Goal: Information Seeking & Learning: Learn about a topic

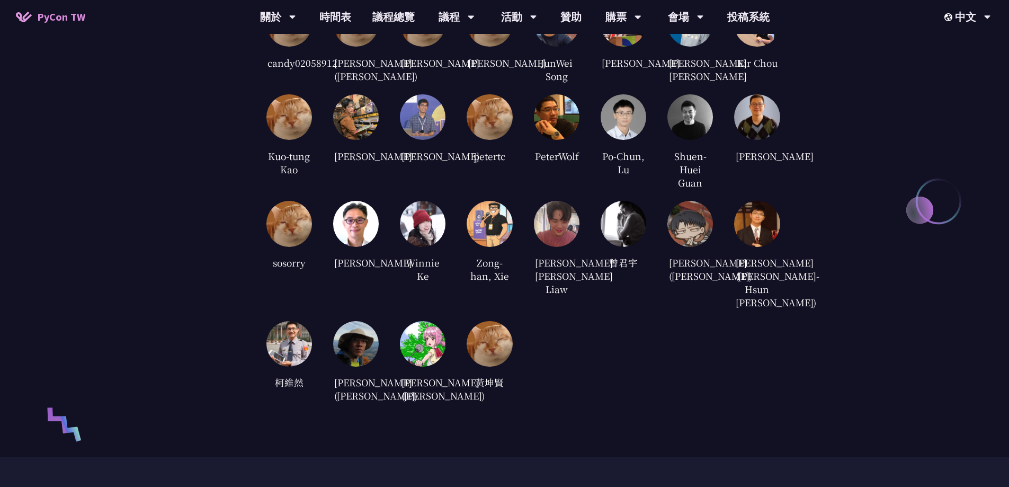
scroll to position [2277, 0]
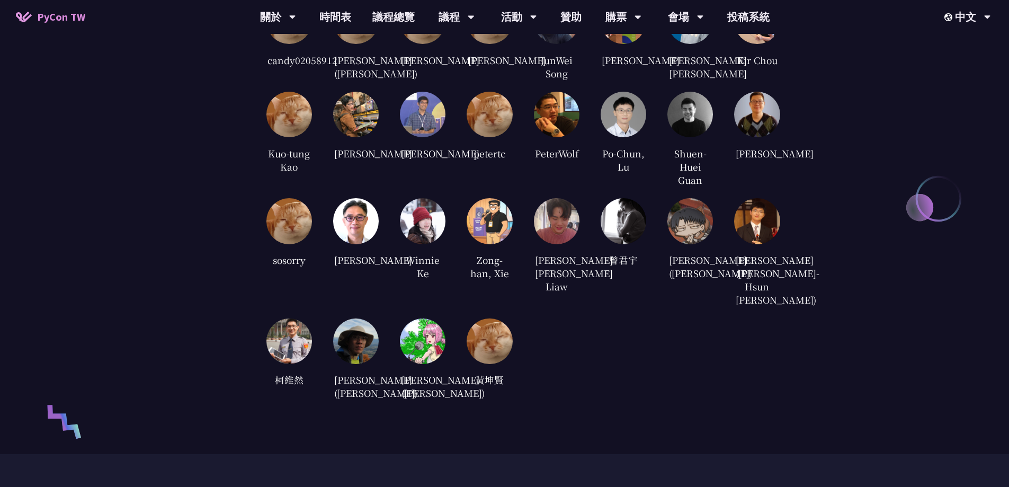
click at [419, 238] on img at bounding box center [423, 221] width 46 height 46
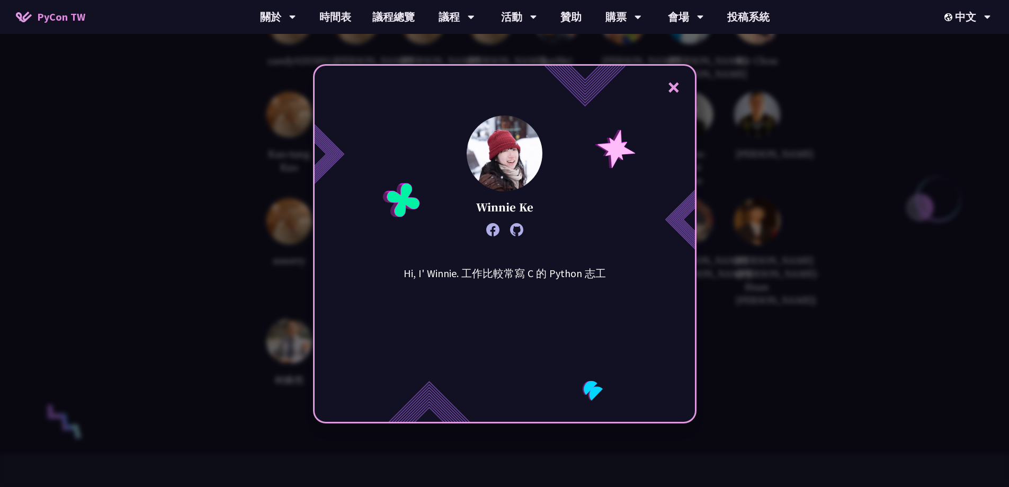
click at [681, 85] on button "×" at bounding box center [674, 87] width 32 height 32
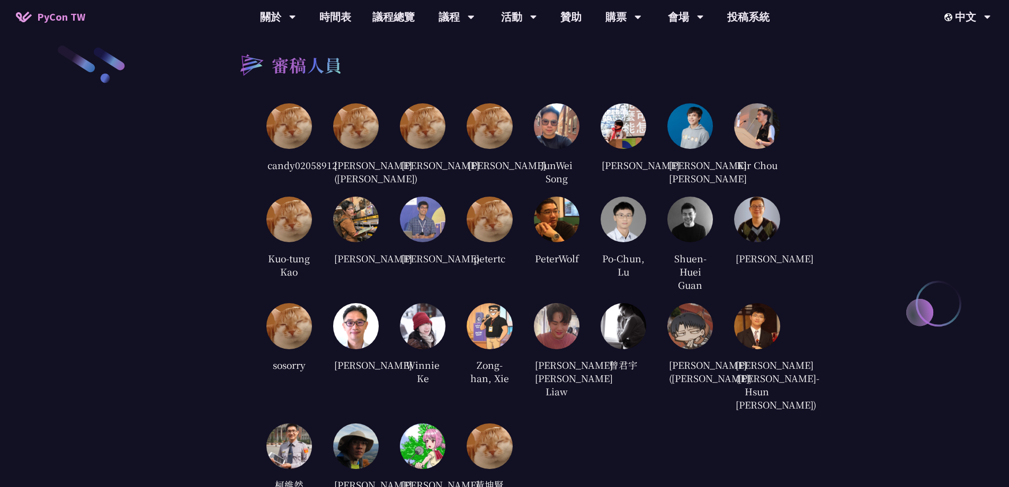
scroll to position [2171, 0]
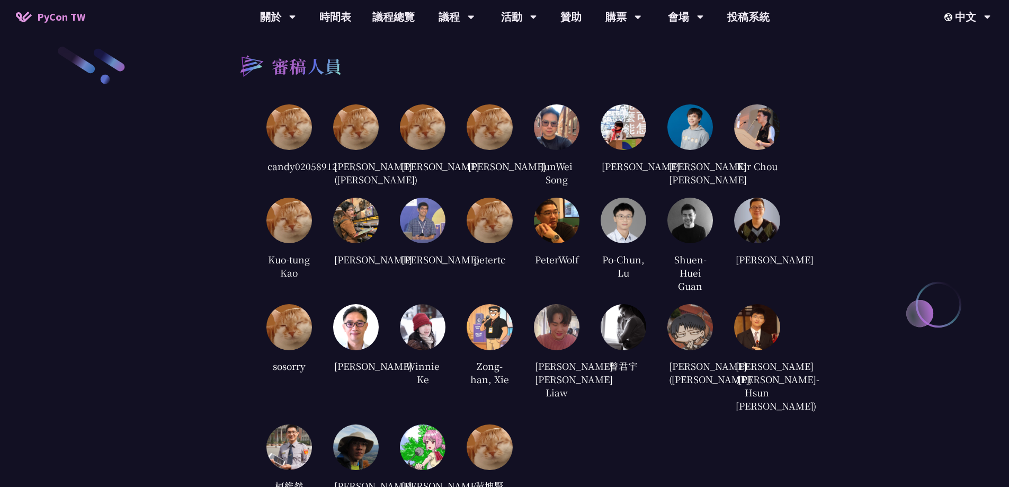
click at [489, 120] on img at bounding box center [489, 127] width 46 height 46
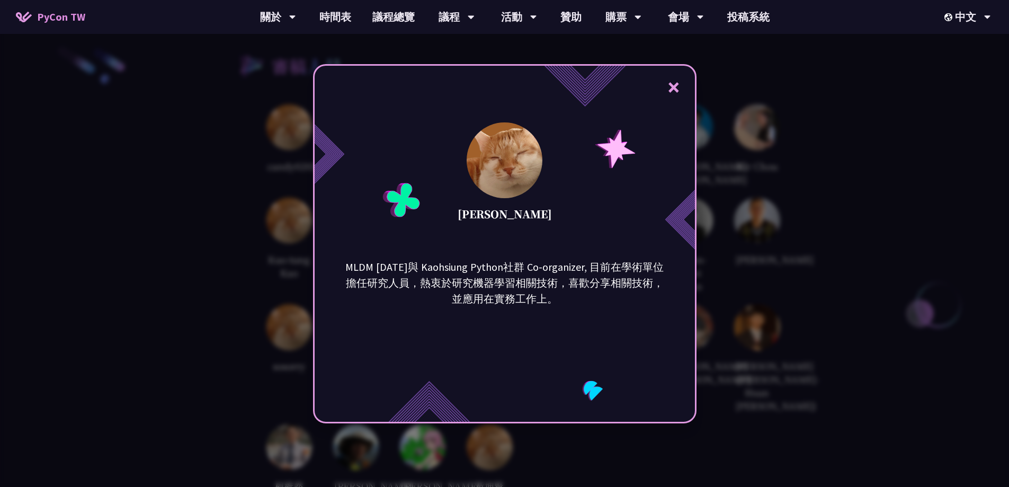
click at [681, 82] on button "×" at bounding box center [674, 87] width 32 height 32
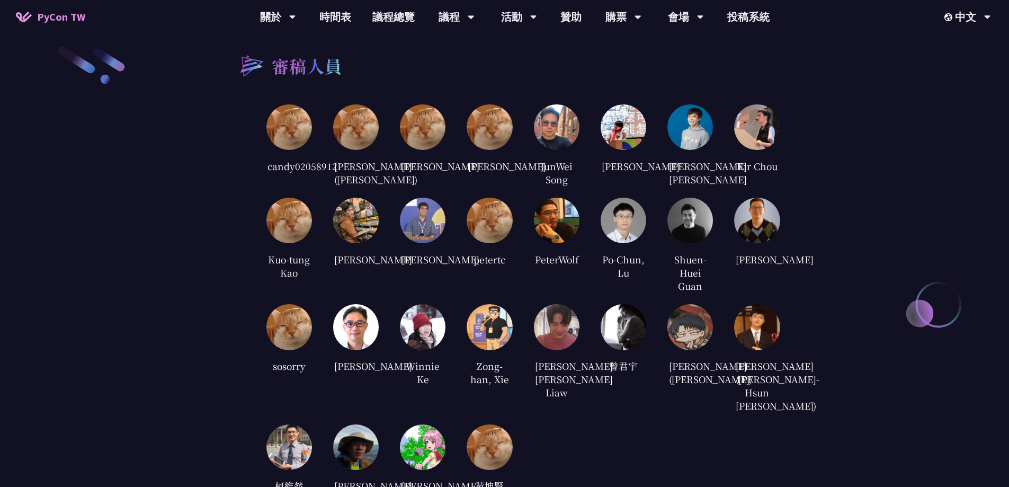
click at [628, 105] on img at bounding box center [623, 127] width 46 height 46
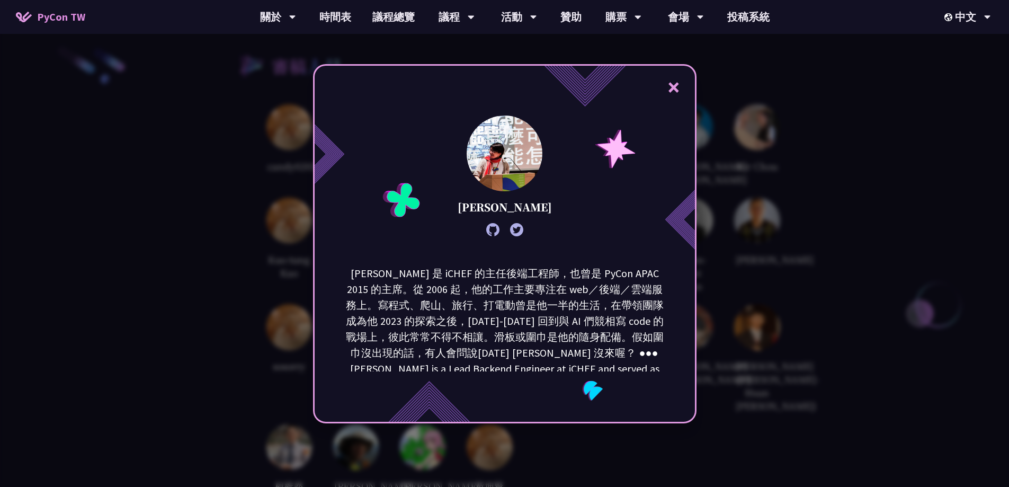
click at [672, 84] on button "×" at bounding box center [674, 87] width 32 height 32
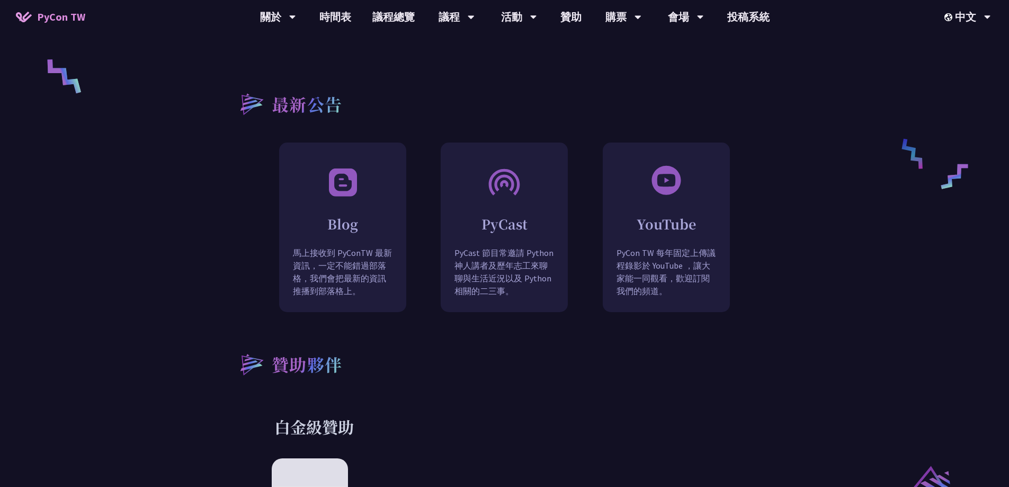
scroll to position [794, 0]
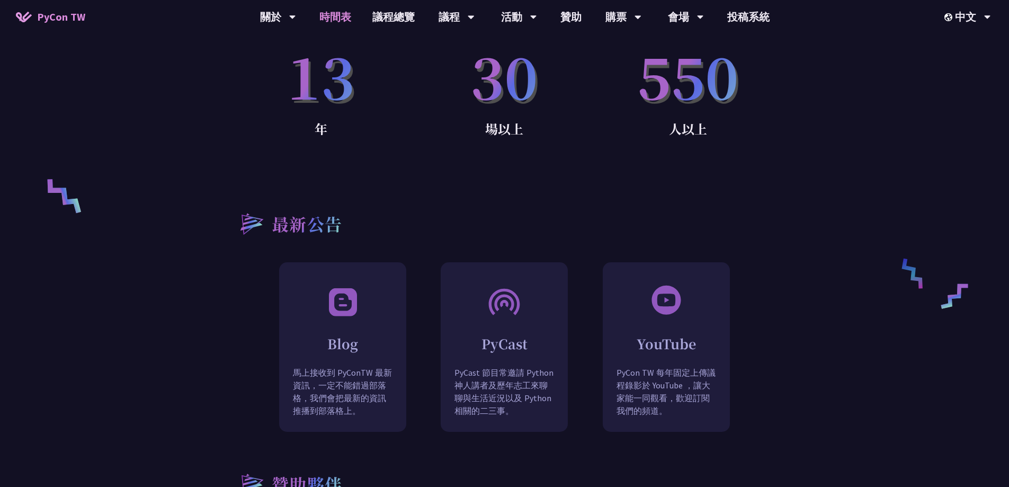
click at [334, 20] on link "時間表" at bounding box center [335, 17] width 53 height 34
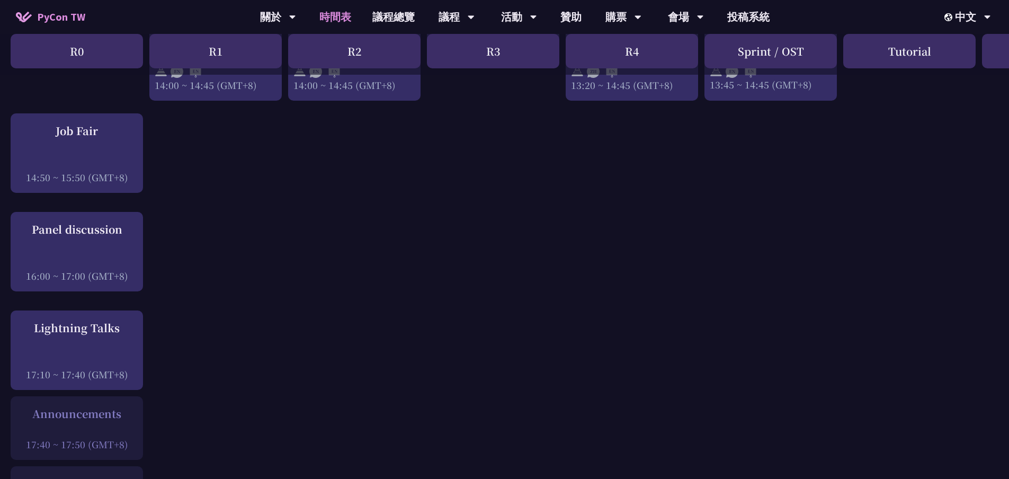
scroll to position [1006, 0]
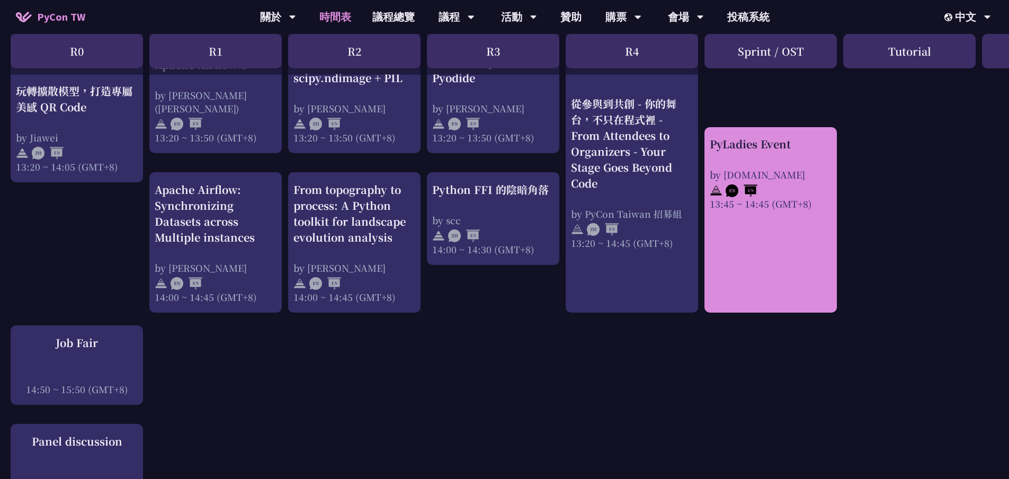
click at [779, 260] on link "PyLadies Event by [DOMAIN_NAME] 13:45 ~ 14:45 (GMT+8)" at bounding box center [770, 219] width 122 height 167
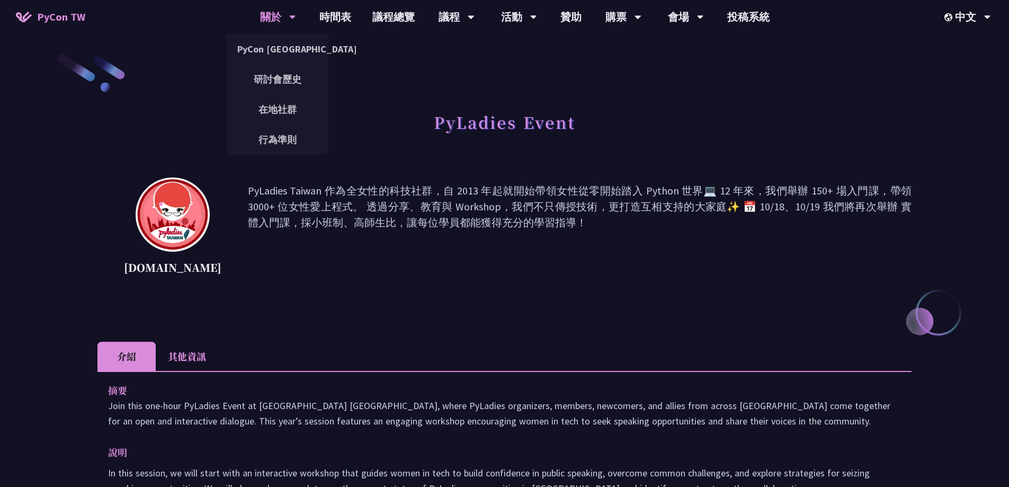
click at [263, 17] on div "關於" at bounding box center [278, 17] width 36 height 34
click at [263, 45] on link "PyCon [GEOGRAPHIC_DATA]" at bounding box center [278, 49] width 102 height 25
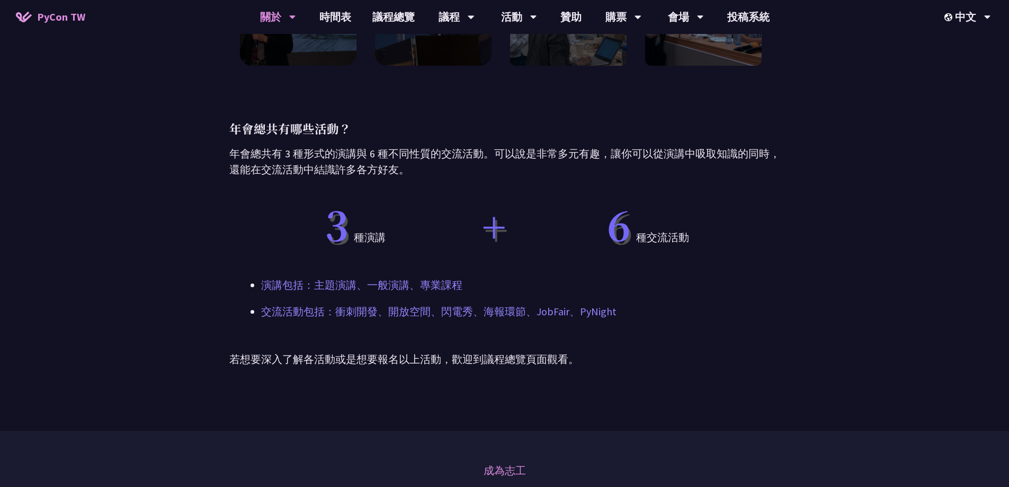
scroll to position [635, 0]
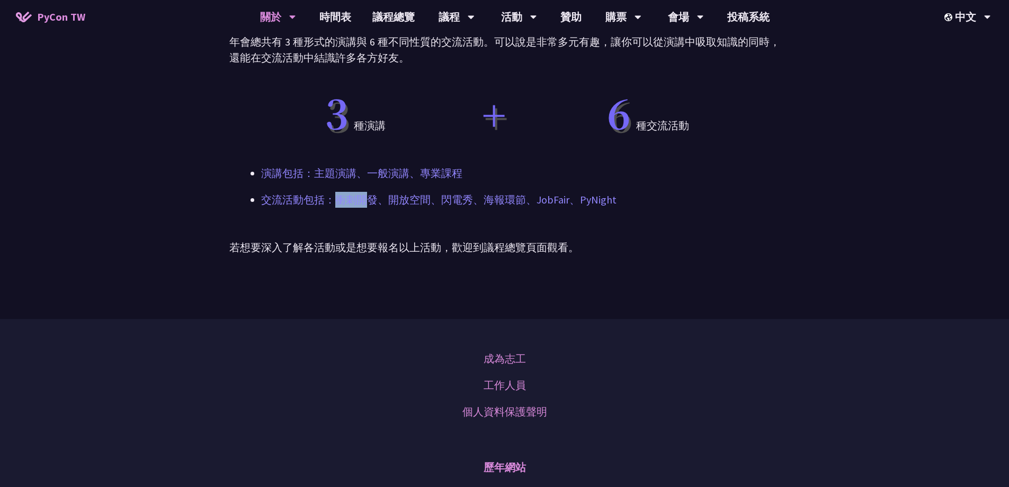
drag, startPoint x: 339, startPoint y: 202, endPoint x: 368, endPoint y: 197, distance: 29.0
click at [368, 197] on p "交流活動包括：衝刺開發、開放空間、閃電秀、海報環節、JobFair、PyNight" at bounding box center [504, 200] width 487 height 16
drag, startPoint x: 387, startPoint y: 202, endPoint x: 451, endPoint y: 205, distance: 63.6
click at [451, 205] on p "交流活動包括：衝刺開發、開放空間、閃電秀、海報環節、JobFair、PyNight" at bounding box center [504, 200] width 487 height 16
drag, startPoint x: 484, startPoint y: 202, endPoint x: 544, endPoint y: 201, distance: 59.3
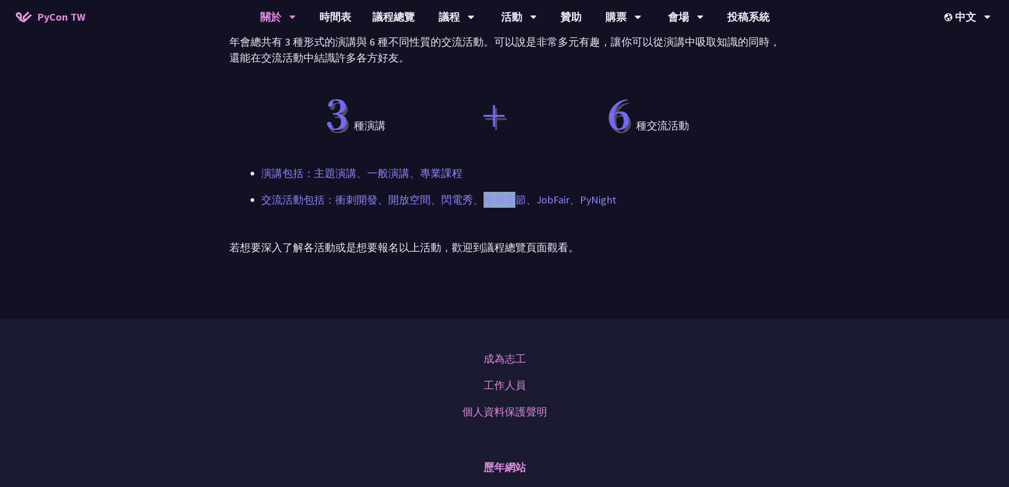
click at [542, 201] on p "交流活動包括：衝刺開發、開放空間、閃電秀、海報環節、JobFair、PyNight" at bounding box center [504, 200] width 487 height 16
click at [600, 201] on p "交流活動包括：衝刺開發、開放空間、閃電秀、海報環節、JobFair、PyNight" at bounding box center [504, 200] width 487 height 16
click at [632, 202] on p "交流活動包括：衝刺開發、開放空間、閃電秀、海報環節、JobFair、PyNight" at bounding box center [504, 200] width 487 height 16
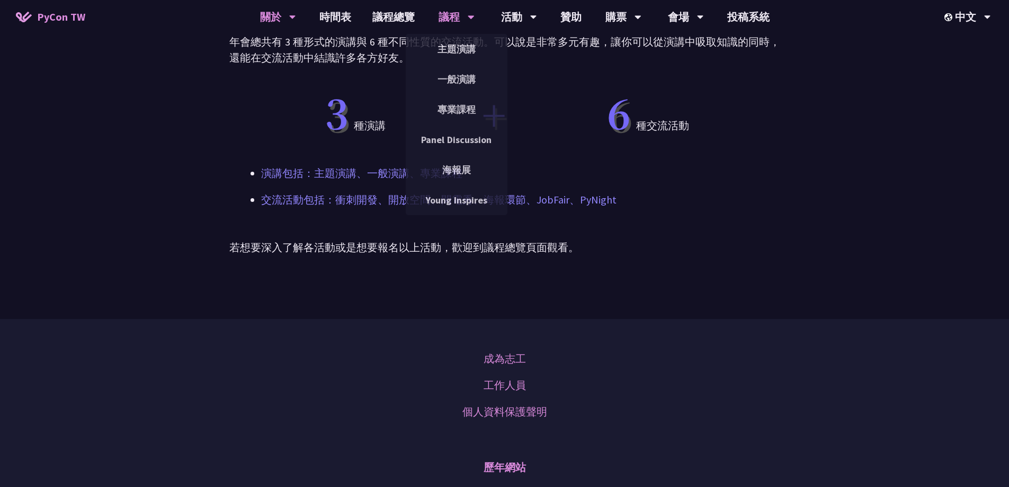
click at [452, 16] on div "議程" at bounding box center [456, 17] width 36 height 34
click at [454, 45] on link "主題演講" at bounding box center [457, 49] width 102 height 25
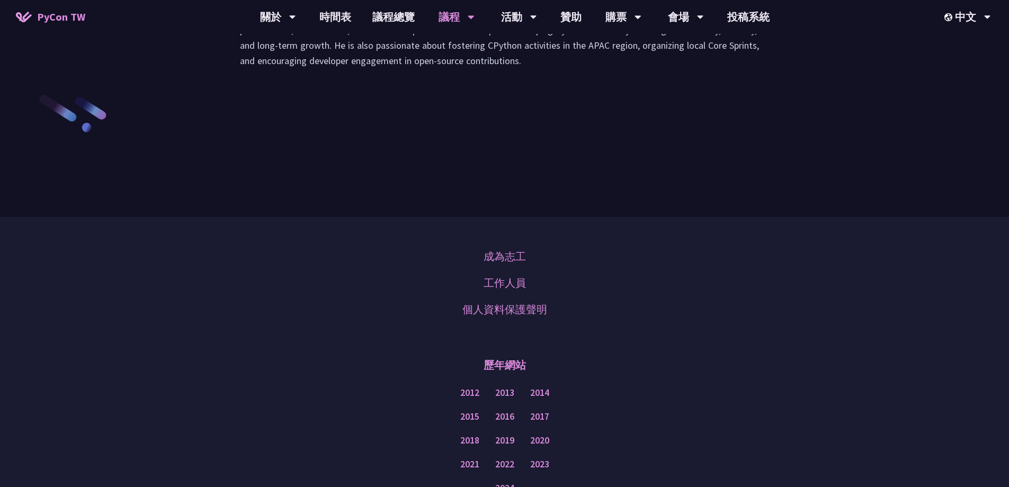
scroll to position [1641, 0]
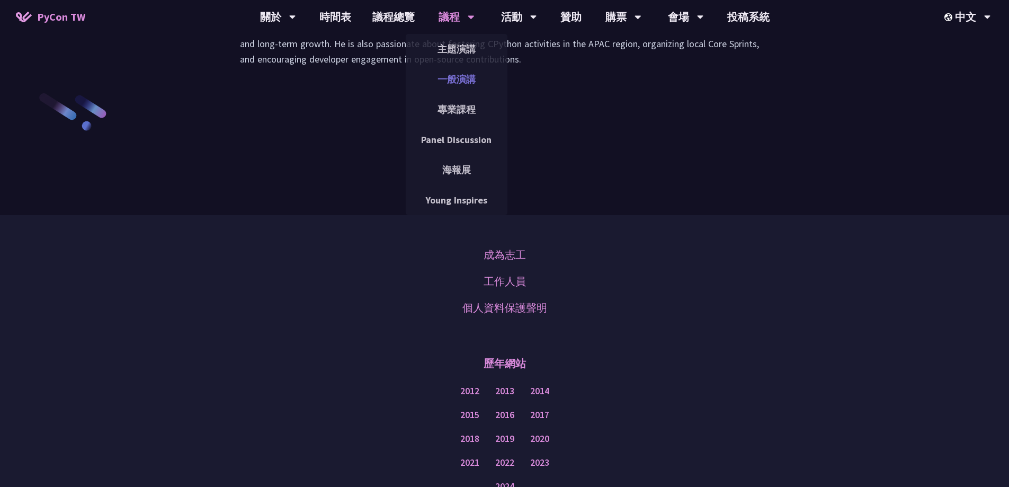
click at [448, 75] on link "一般演講" at bounding box center [457, 79] width 102 height 25
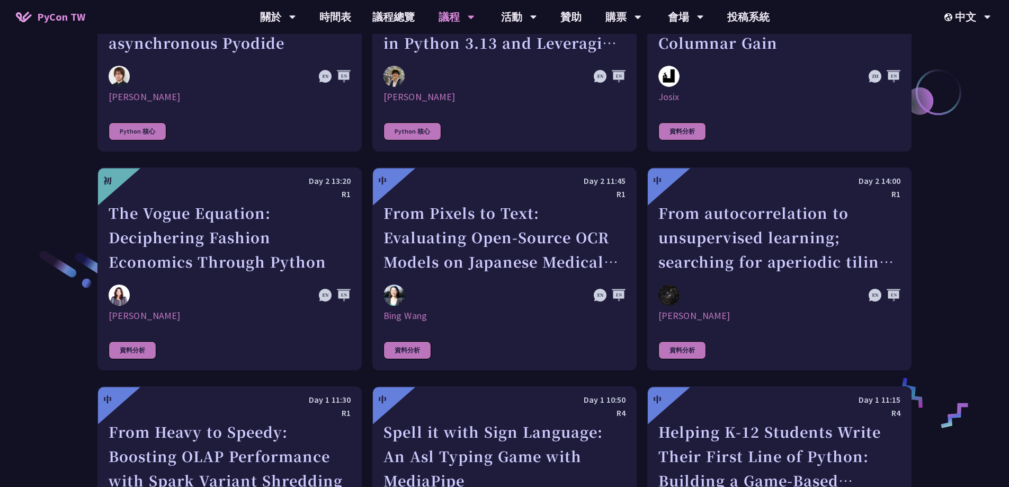
scroll to position [1694, 0]
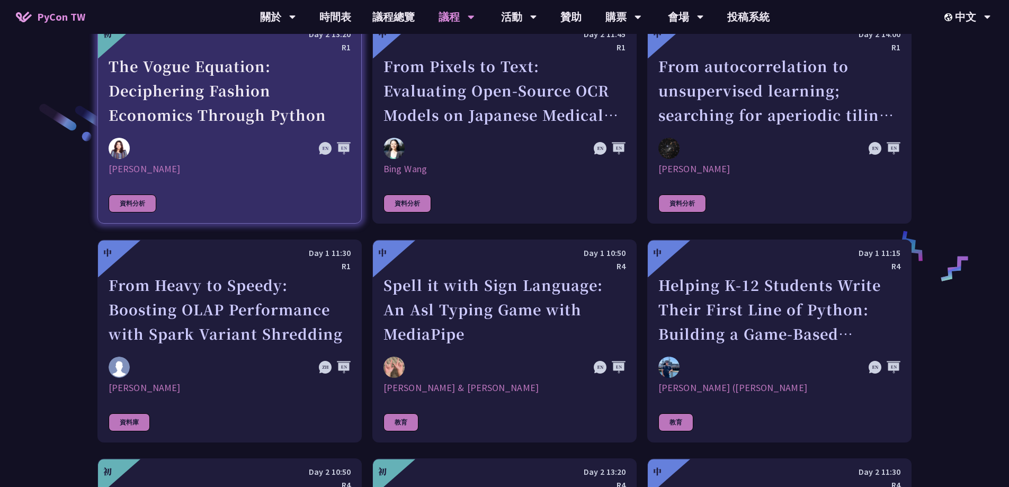
click at [120, 138] on img at bounding box center [119, 148] width 21 height 21
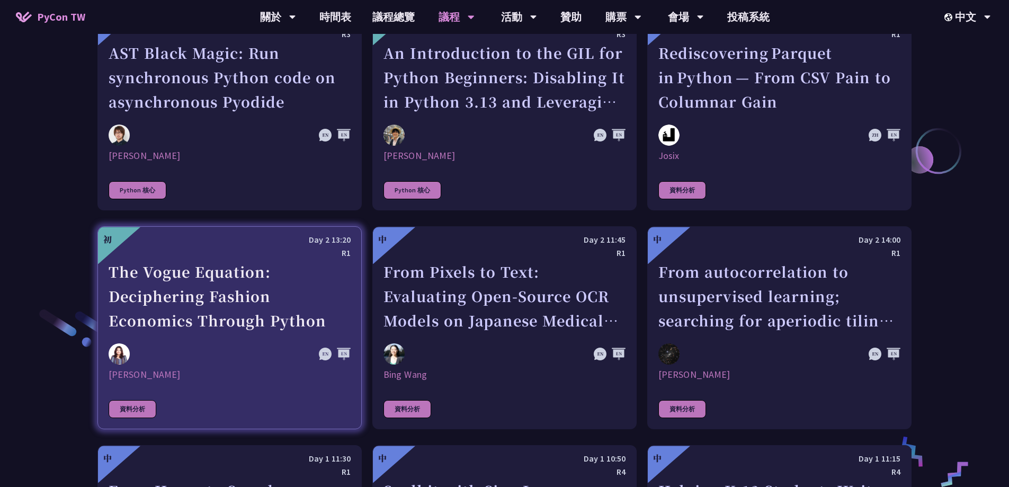
scroll to position [1595, 0]
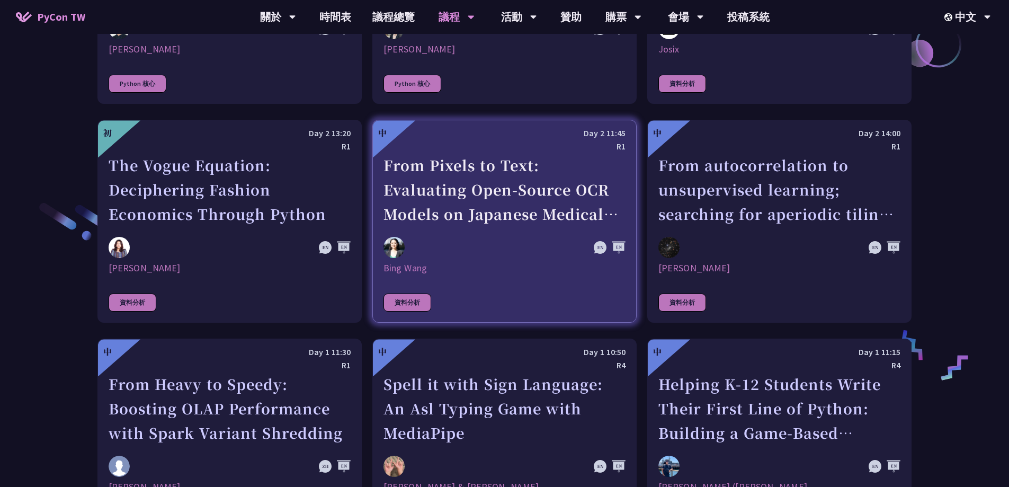
click at [397, 241] on img at bounding box center [393, 247] width 21 height 21
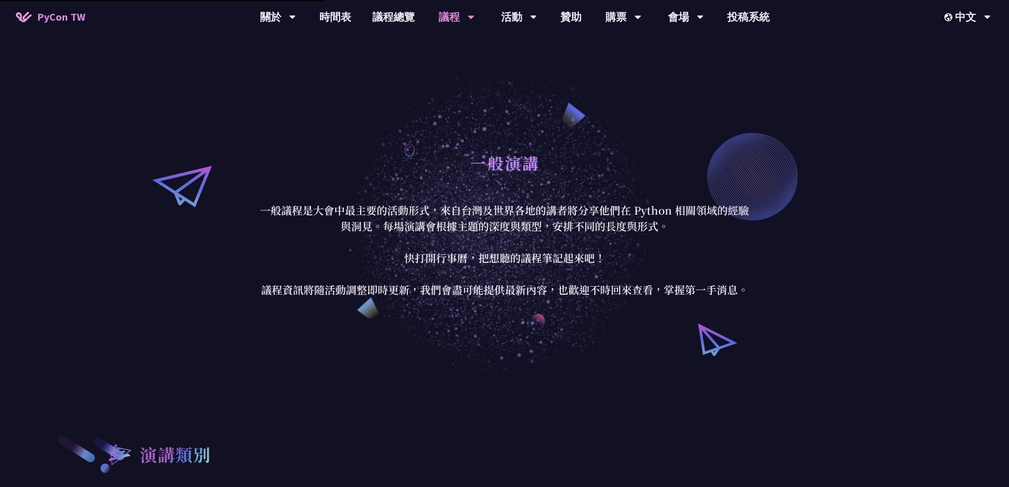
click at [470, 241] on p "一般議程是大會中最主要的活動形式，來自台灣及世界各地的講者將分享他們在 Python 相關領域的經驗與洞見。每場演講會根據主題的深度與類型，安排不同的長度與形…" at bounding box center [504, 249] width 492 height 95
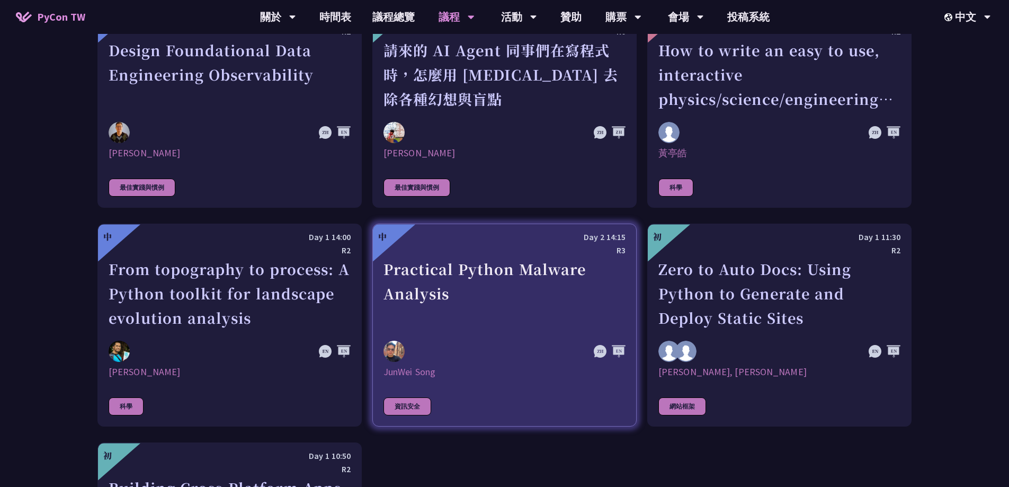
scroll to position [2725, 0]
